Goal: Find specific page/section: Find specific page/section

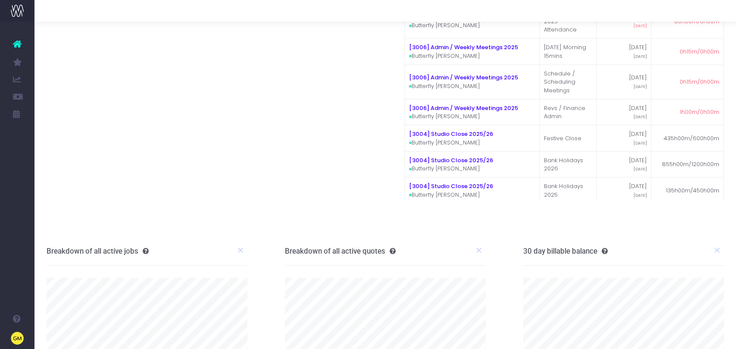
scroll to position [0, 0]
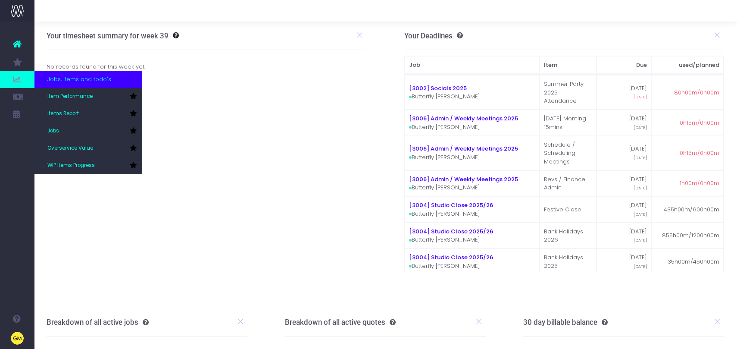
click at [15, 81] on icon at bounding box center [17, 79] width 9 height 9
click at [89, 82] on span "Jobs, items and todo's" at bounding box center [79, 79] width 64 height 9
click at [81, 102] on link "Item Performance" at bounding box center [88, 96] width 108 height 17
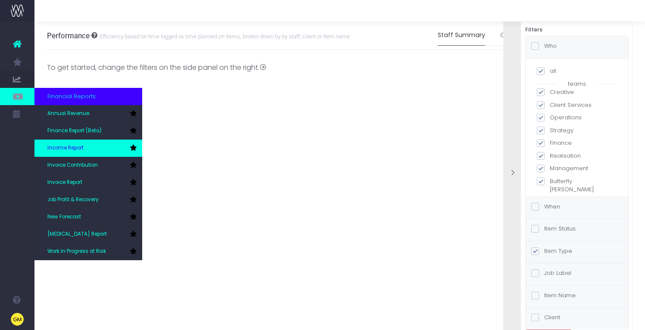
click at [83, 148] on span "Income Report" at bounding box center [65, 148] width 36 height 8
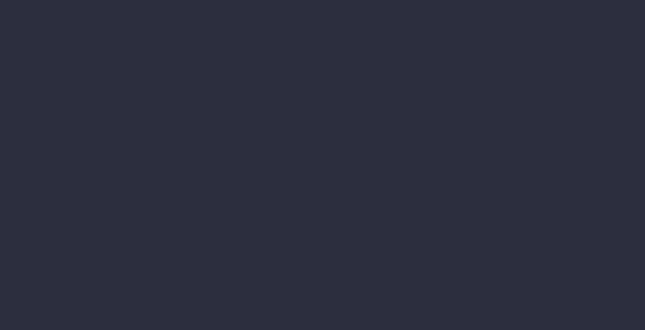
select select "job"
select select "billing"
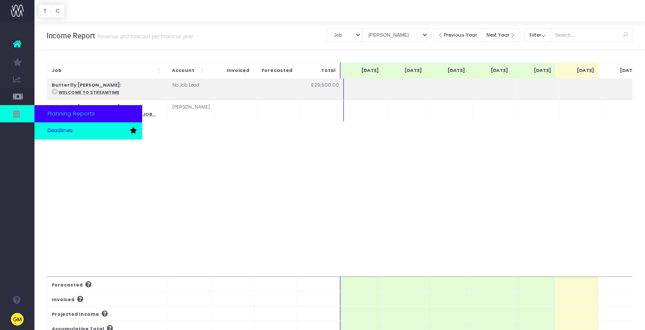
click at [73, 135] on link "Deadlines" at bounding box center [88, 130] width 108 height 17
